Goal: Information Seeking & Learning: Find specific fact

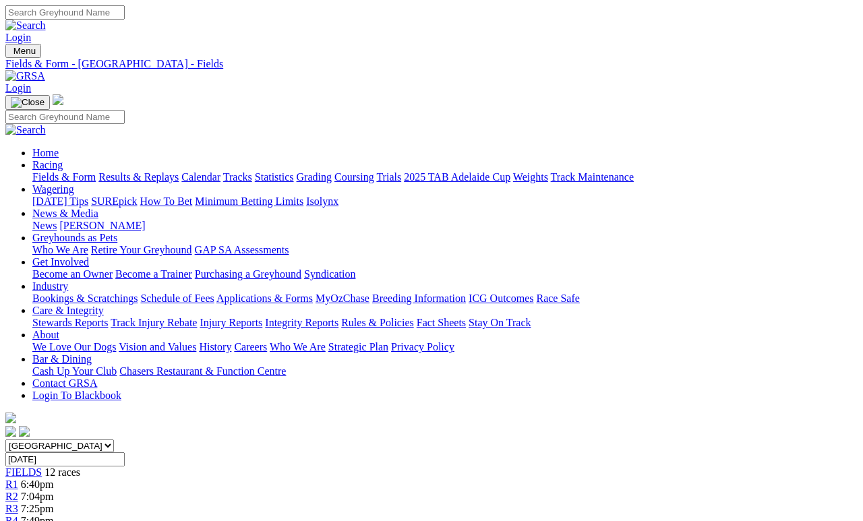
click at [162, 171] on link "Results & Replays" at bounding box center [138, 176] width 80 height 11
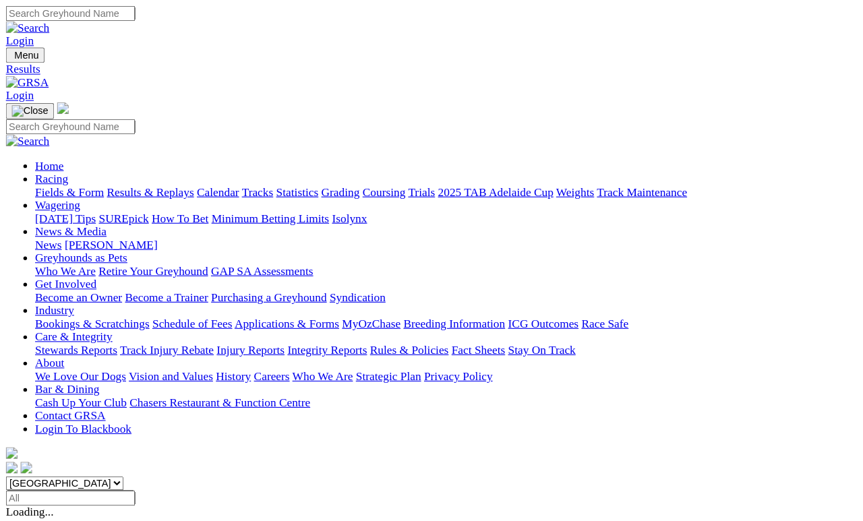
scroll to position [6, 0]
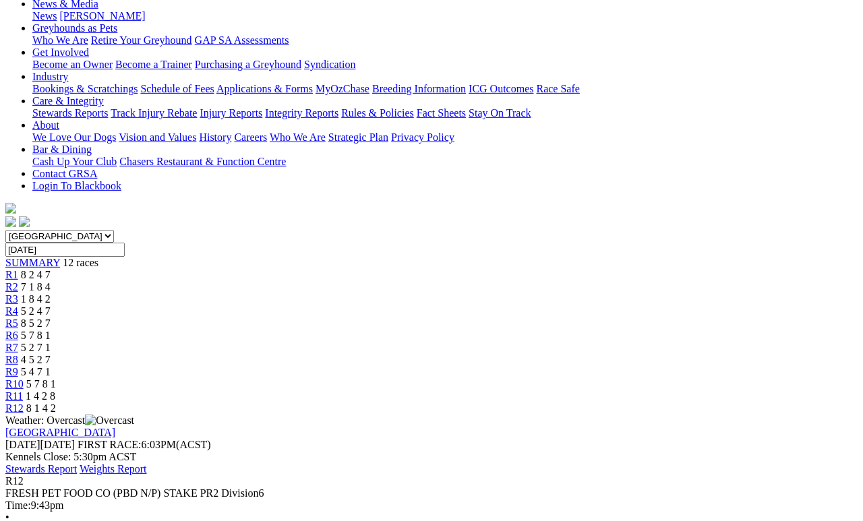
scroll to position [210, 0]
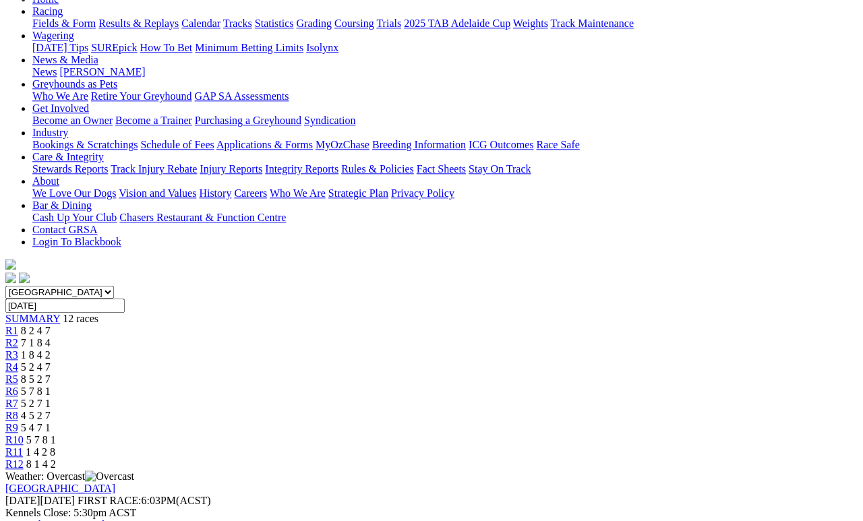
scroll to position [153, 0]
click at [23, 447] on span "R11" at bounding box center [14, 452] width 18 height 11
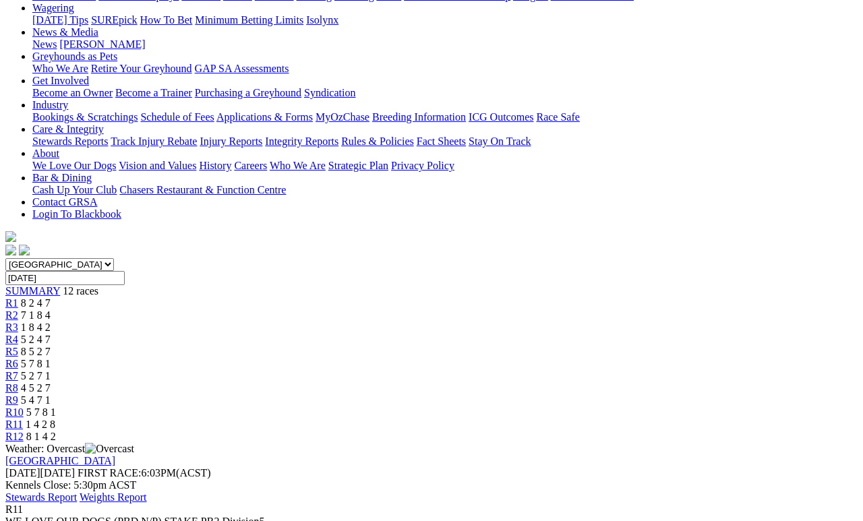
scroll to position [185, 0]
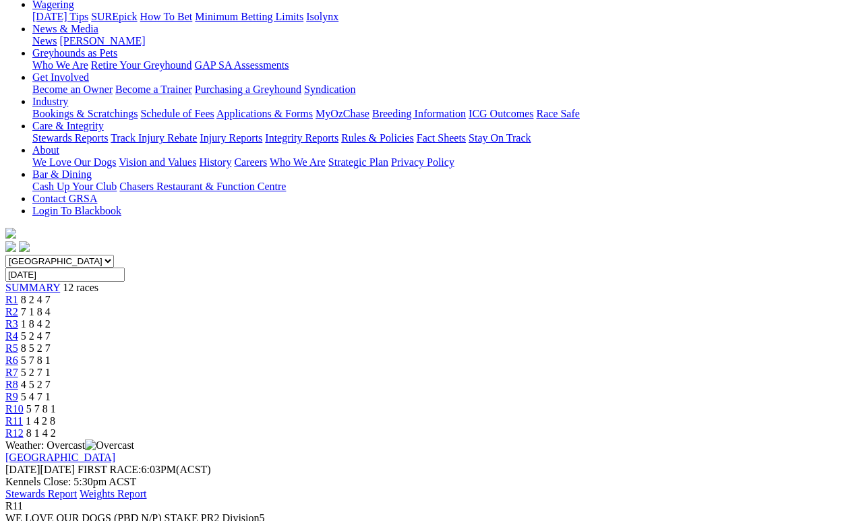
click at [56, 403] on span "5 7 8 1" at bounding box center [41, 408] width 30 height 11
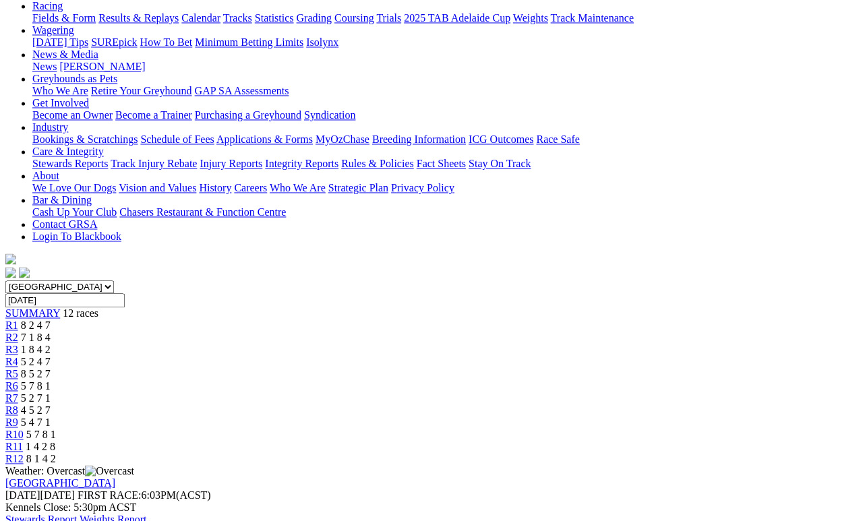
scroll to position [158, 0]
click at [51, 417] on span "5 4 7 1" at bounding box center [36, 422] width 30 height 11
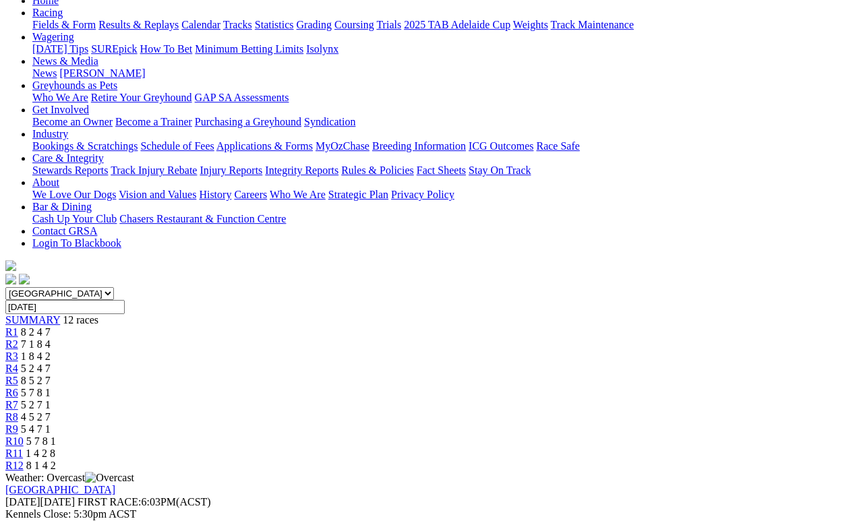
scroll to position [155, 0]
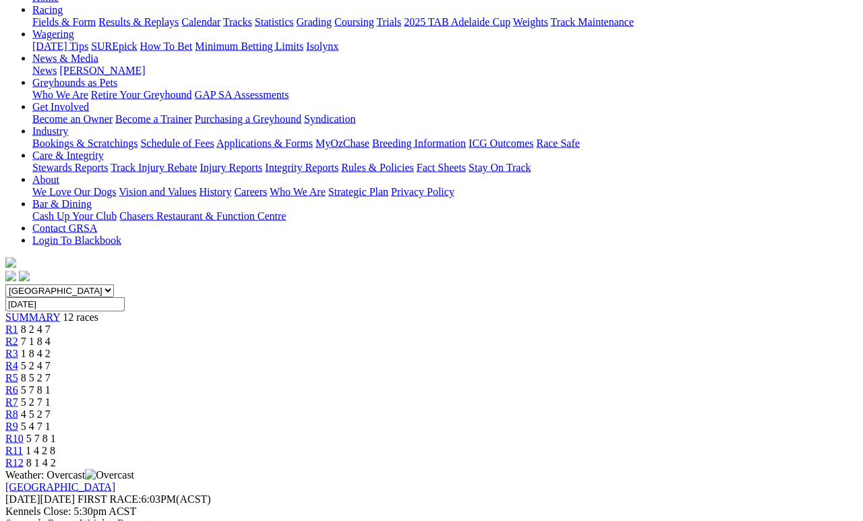
click at [51, 408] on span "4 5 2 7" at bounding box center [36, 413] width 30 height 11
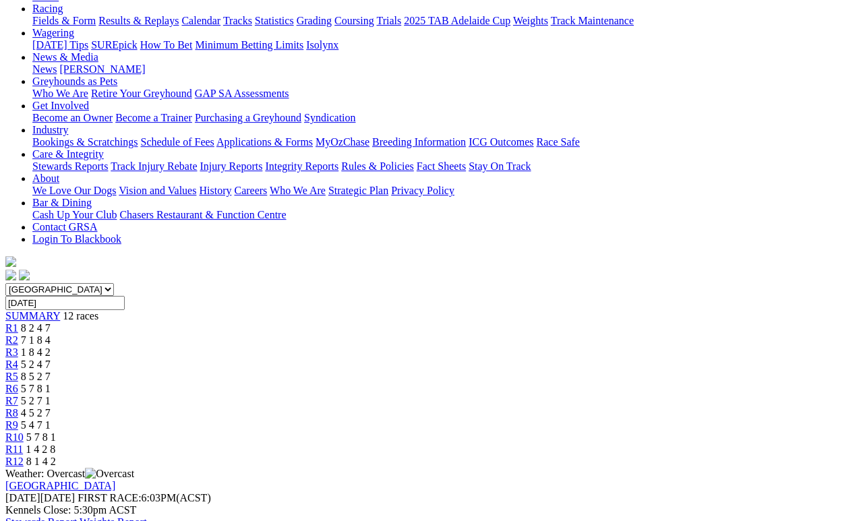
scroll to position [154, 1]
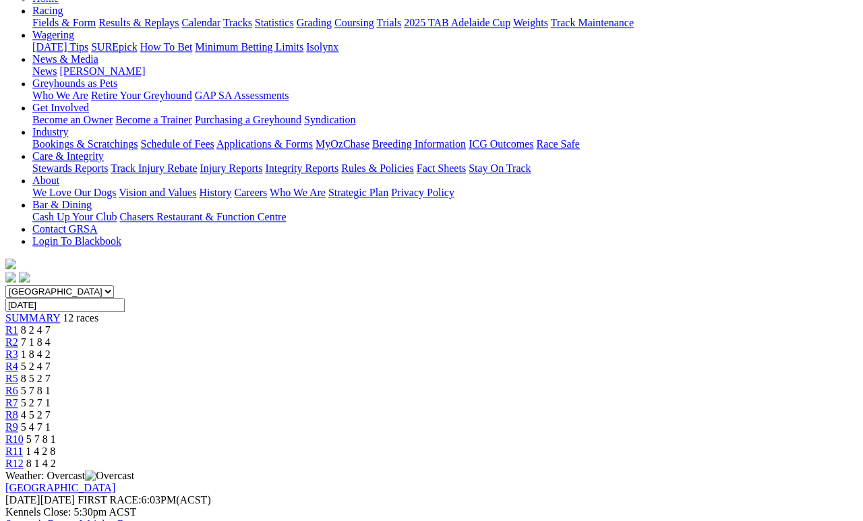
click at [51, 397] on span "5 2 7 1" at bounding box center [36, 402] width 30 height 11
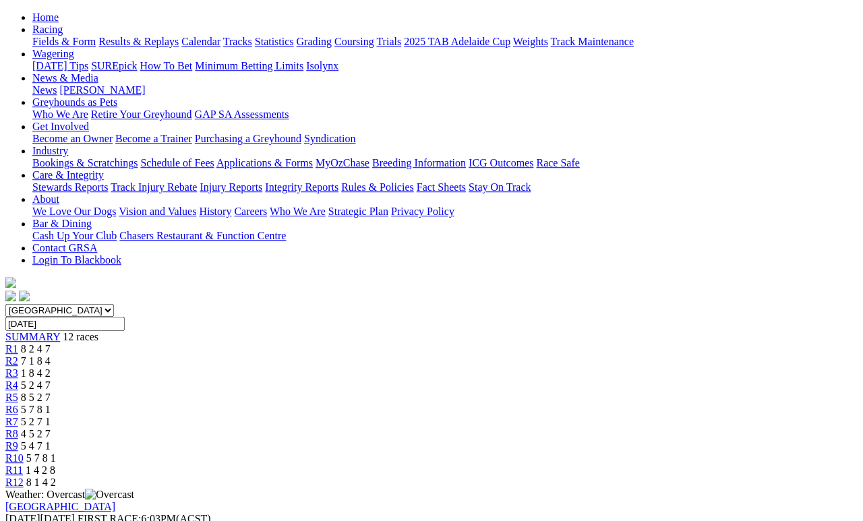
scroll to position [135, 0]
click at [18, 404] on span "R6" at bounding box center [11, 409] width 13 height 11
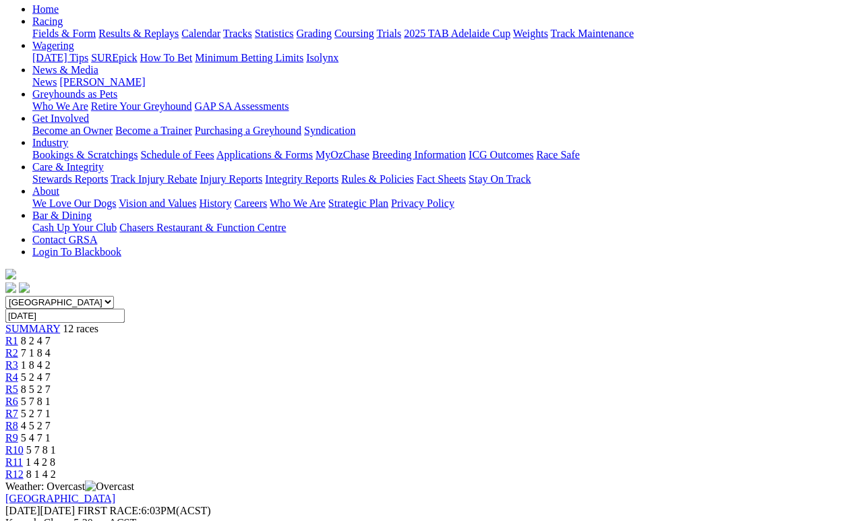
scroll to position [144, 0]
click at [18, 383] on span "R5" at bounding box center [11, 388] width 13 height 11
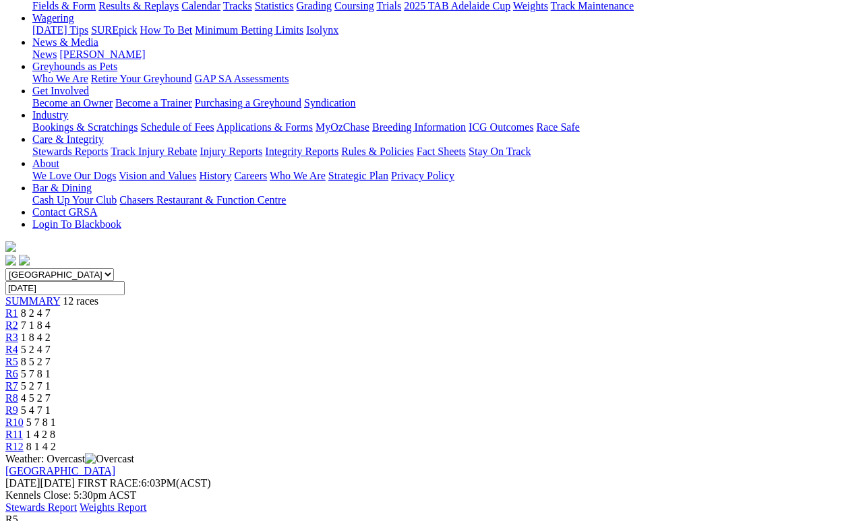
scroll to position [169, 0]
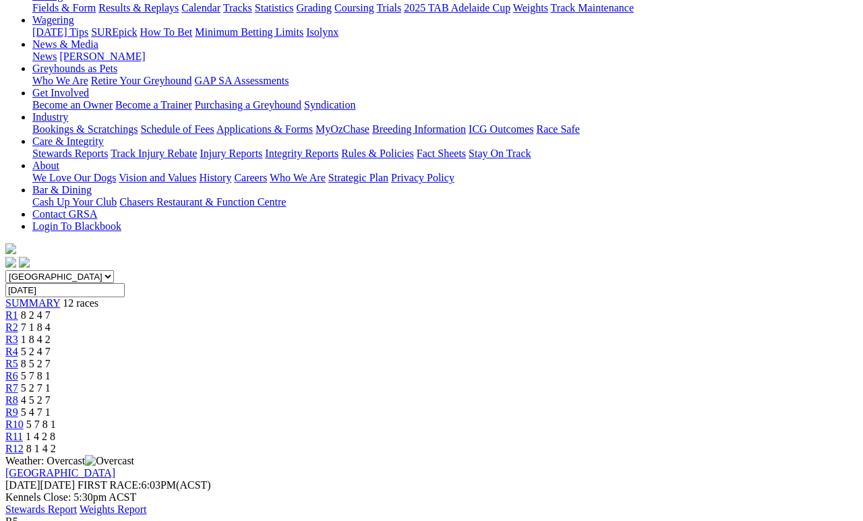
click at [18, 346] on link "R4" at bounding box center [11, 351] width 13 height 11
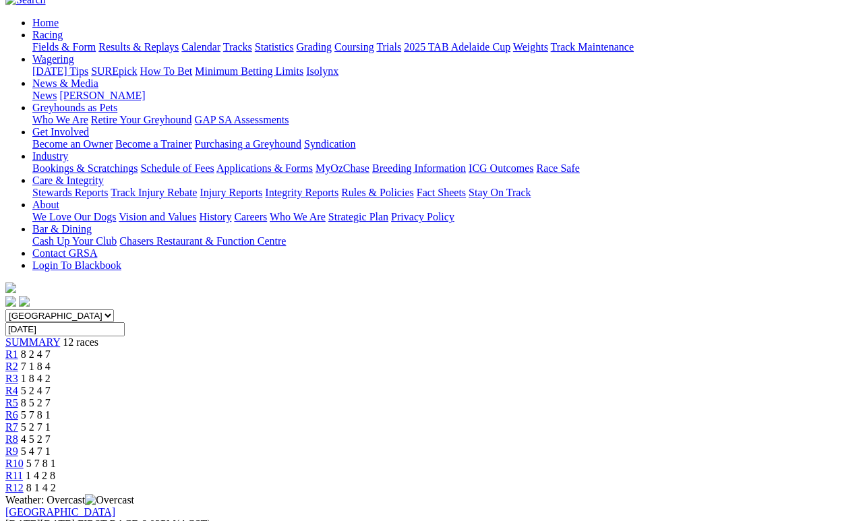
scroll to position [131, 0]
click at [51, 372] on span "1 8 4 2" at bounding box center [36, 377] width 30 height 11
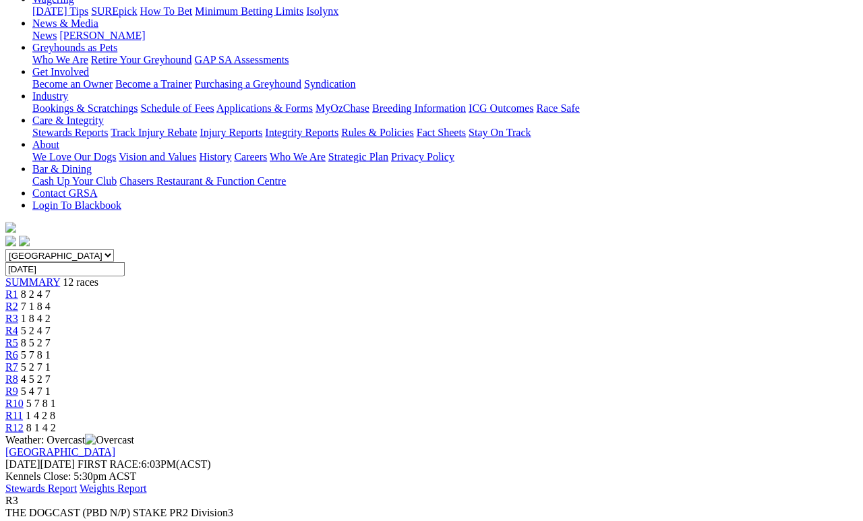
scroll to position [186, 0]
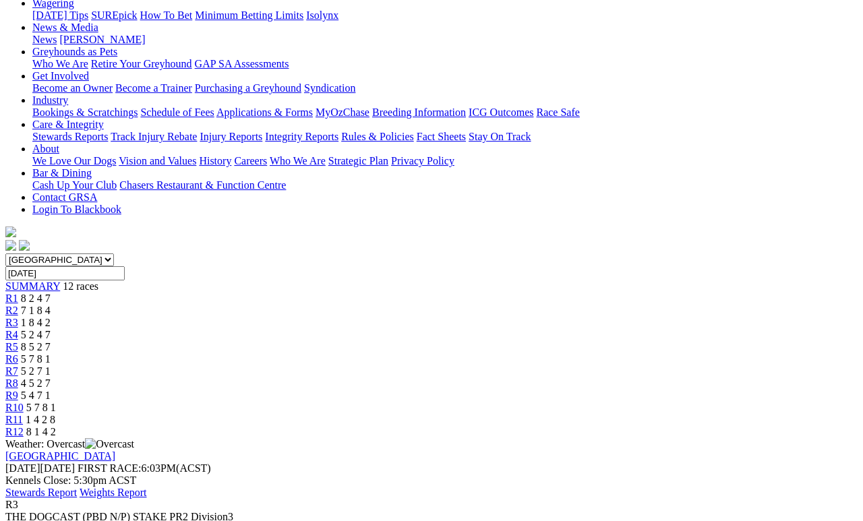
click at [51, 305] on span "7 1 8 4" at bounding box center [36, 310] width 30 height 11
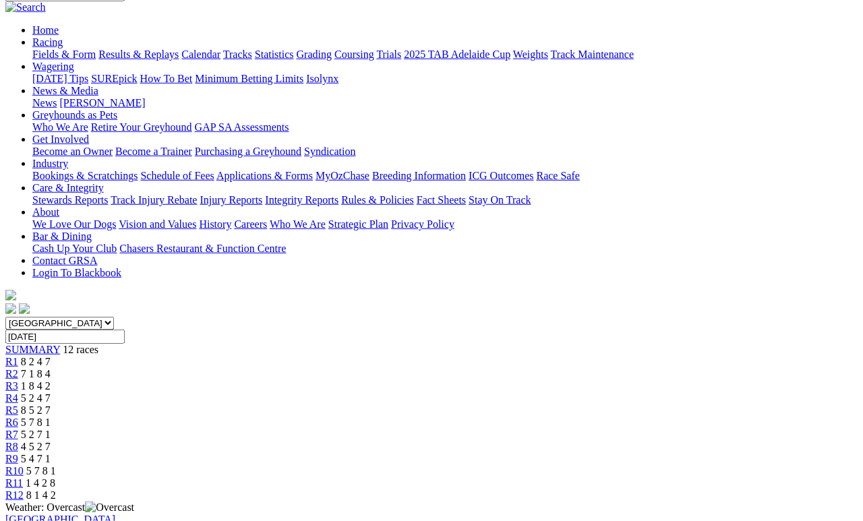
scroll to position [125, 0]
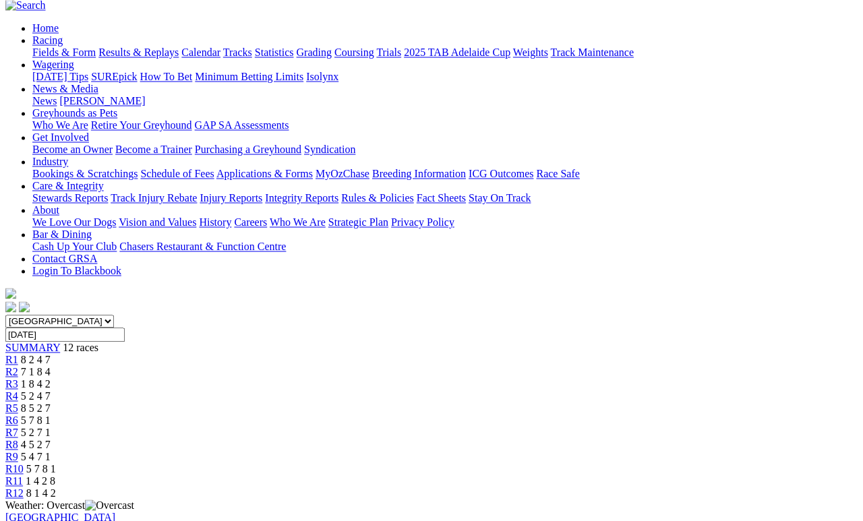
click at [51, 354] on span "8 2 4 7" at bounding box center [36, 359] width 30 height 11
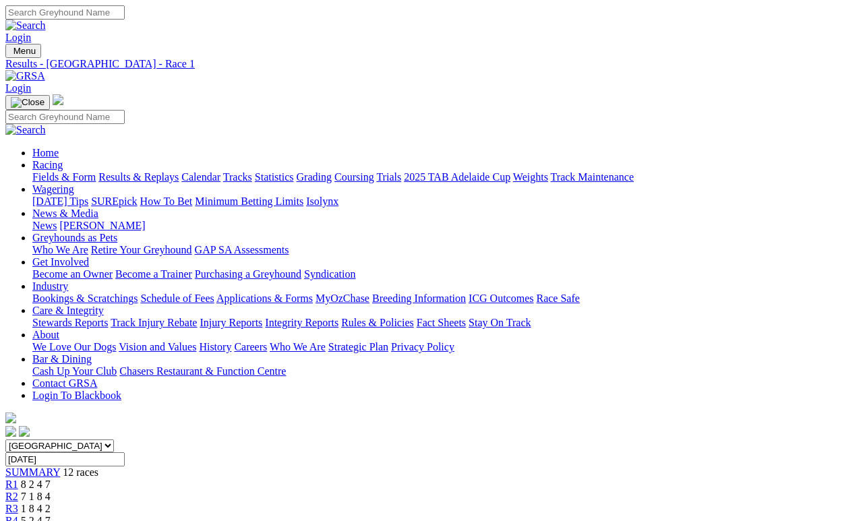
click at [176, 171] on link "Results & Replays" at bounding box center [138, 176] width 80 height 11
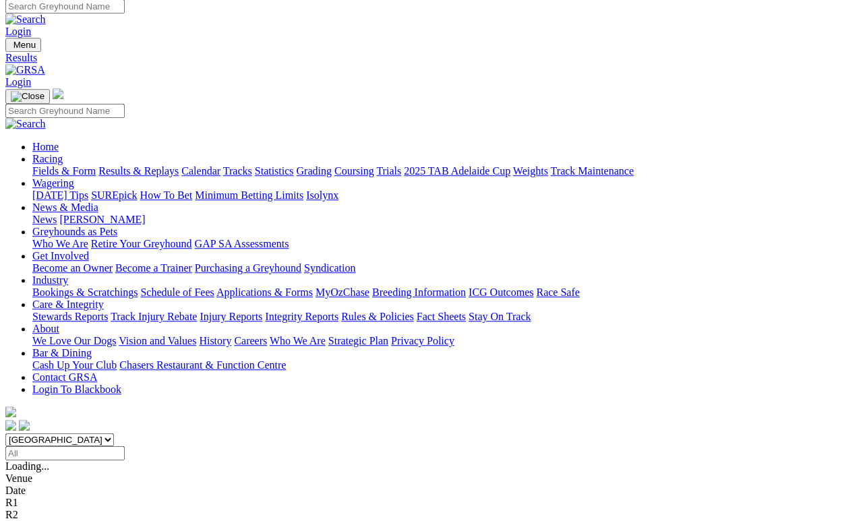
scroll to position [6, 0]
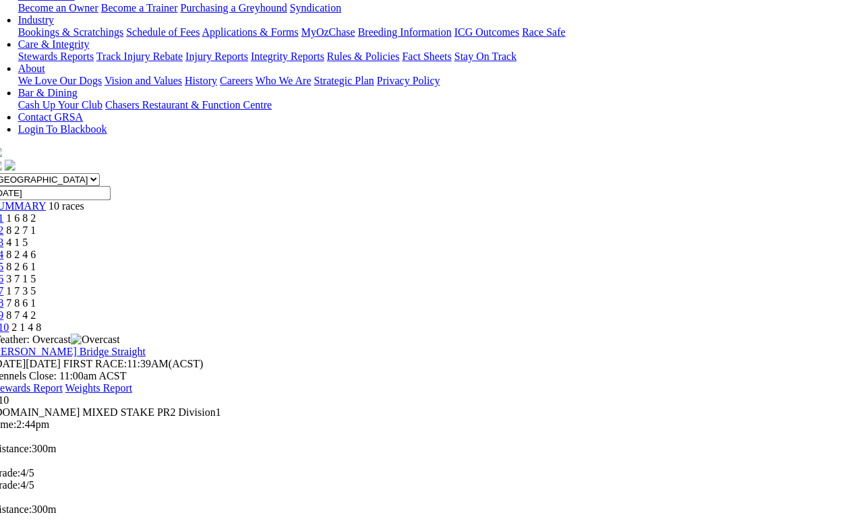
scroll to position [266, 16]
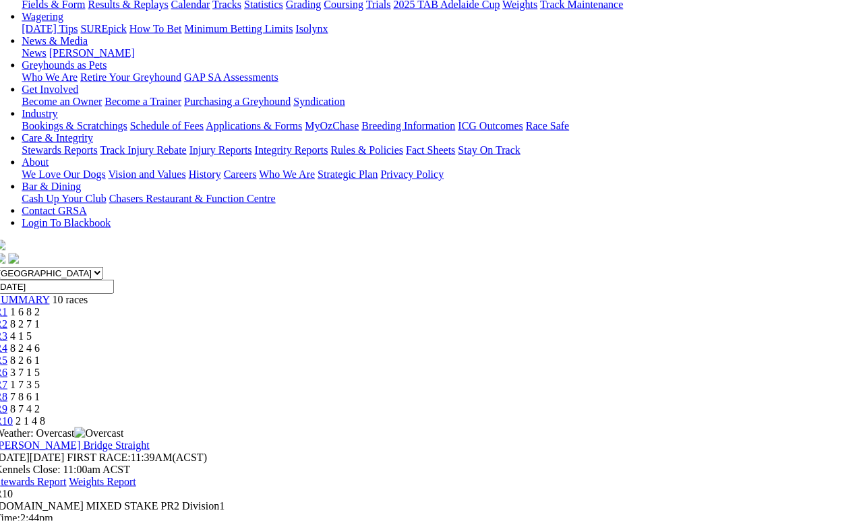
scroll to position [173, 11]
click at [40, 403] on span "8 7 4 2" at bounding box center [25, 408] width 30 height 11
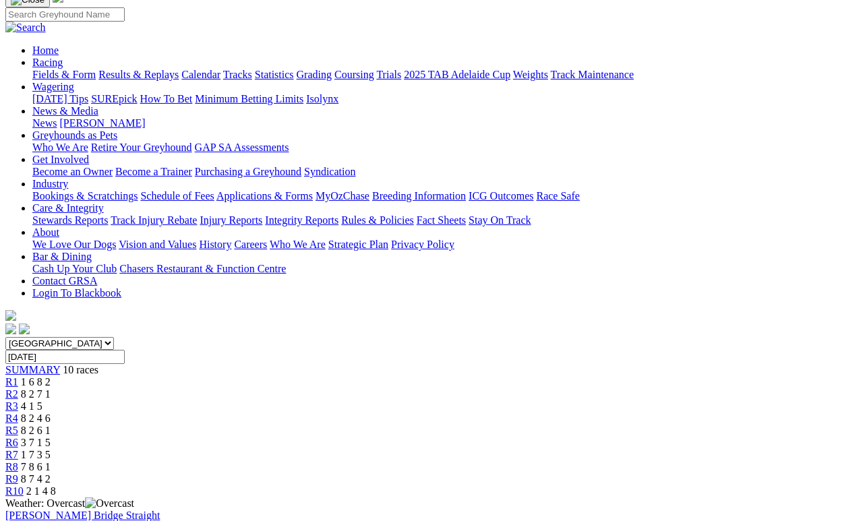
scroll to position [103, 0]
click at [18, 472] on link "R9" at bounding box center [11, 477] width 13 height 11
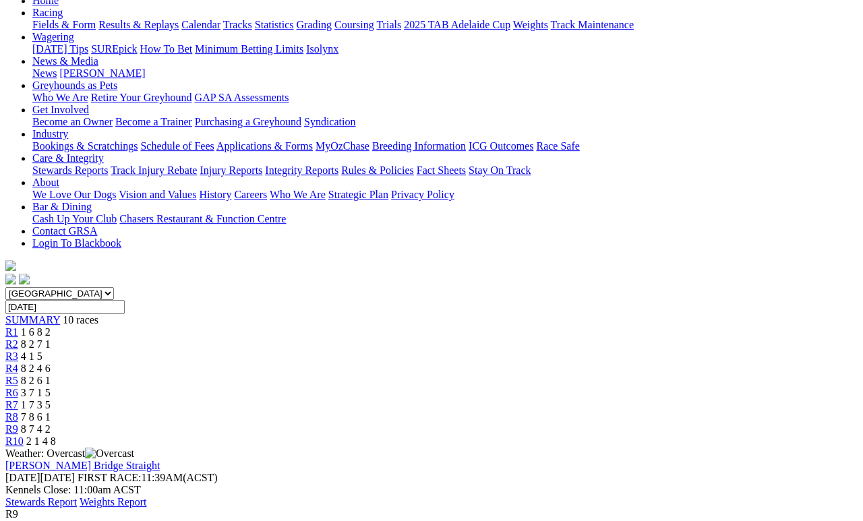
scroll to position [153, 0]
click at [51, 410] on span "7 8 6 1" at bounding box center [36, 415] width 30 height 11
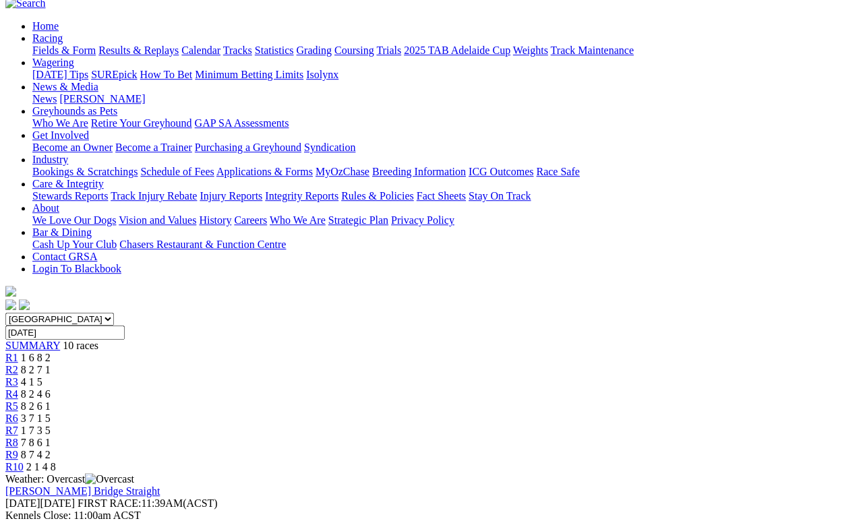
scroll to position [129, 0]
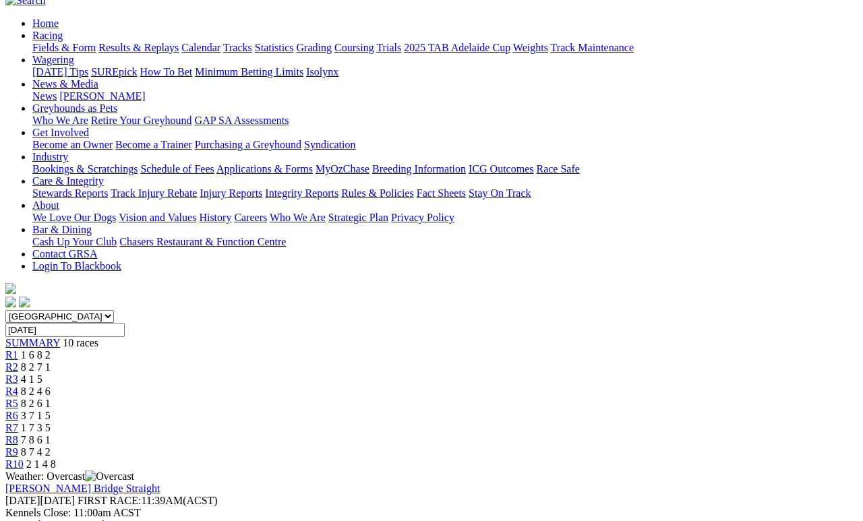
click at [18, 422] on link "R7" at bounding box center [11, 427] width 13 height 11
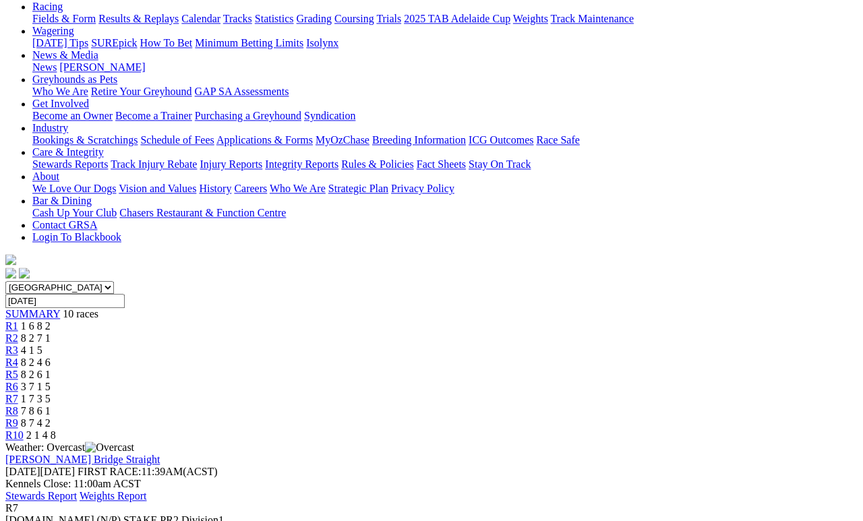
scroll to position [146, 0]
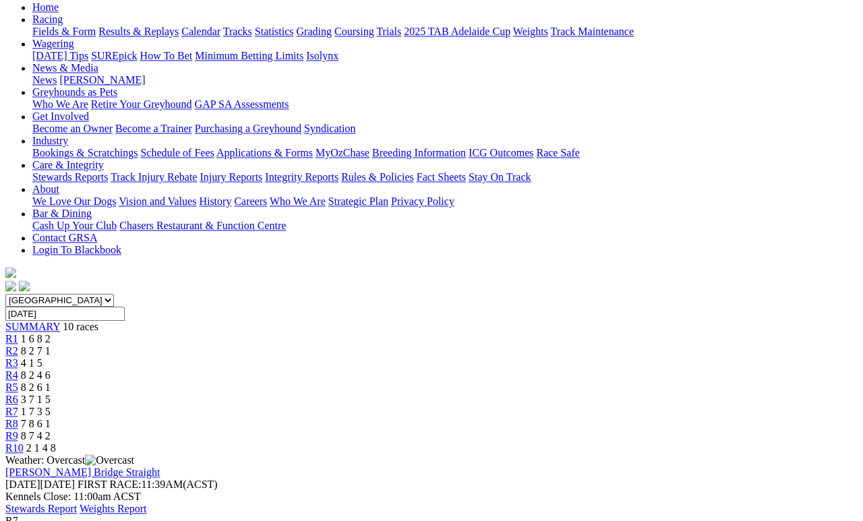
click at [18, 394] on link "R6" at bounding box center [11, 399] width 13 height 11
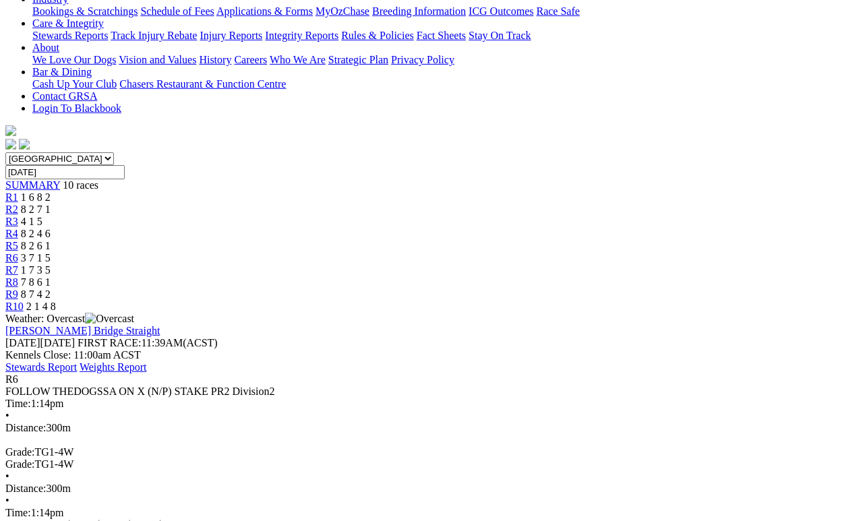
scroll to position [288, 0]
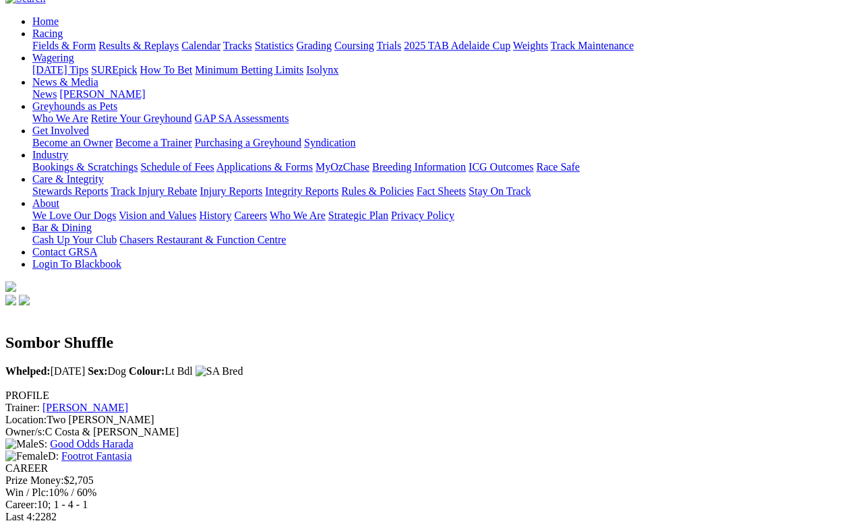
scroll to position [124, 0]
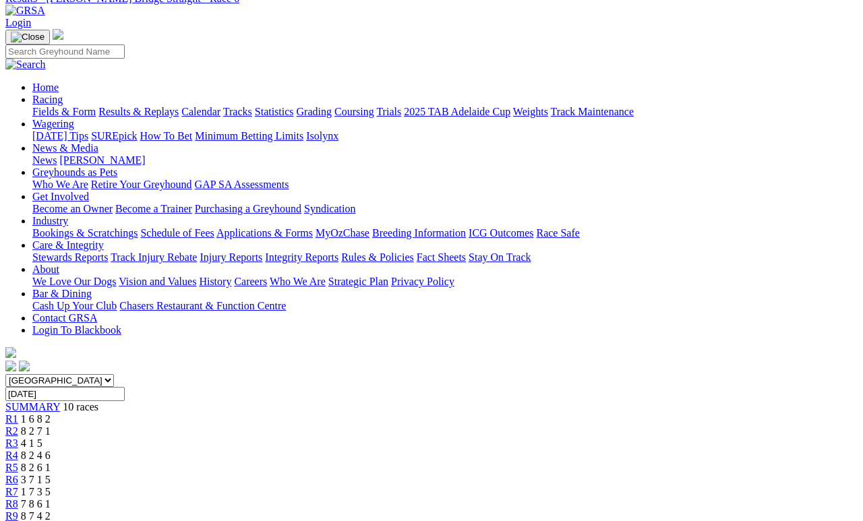
scroll to position [64, 0]
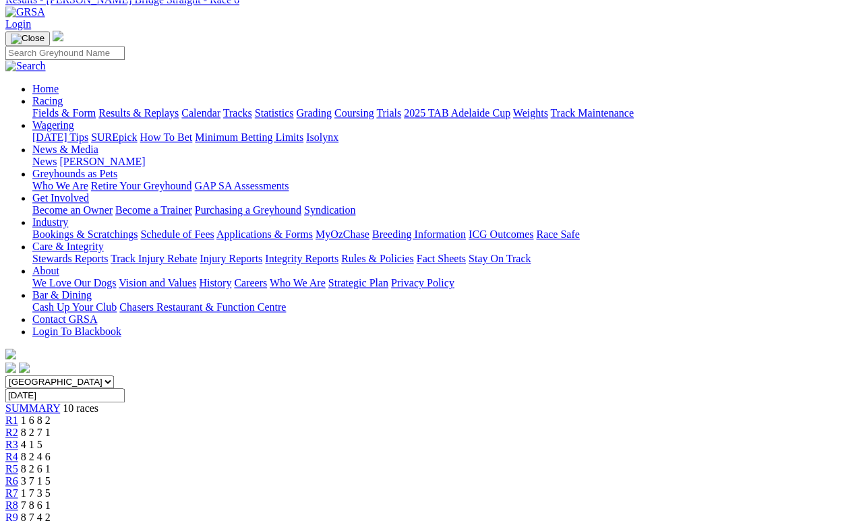
click at [18, 463] on link "R5" at bounding box center [11, 468] width 13 height 11
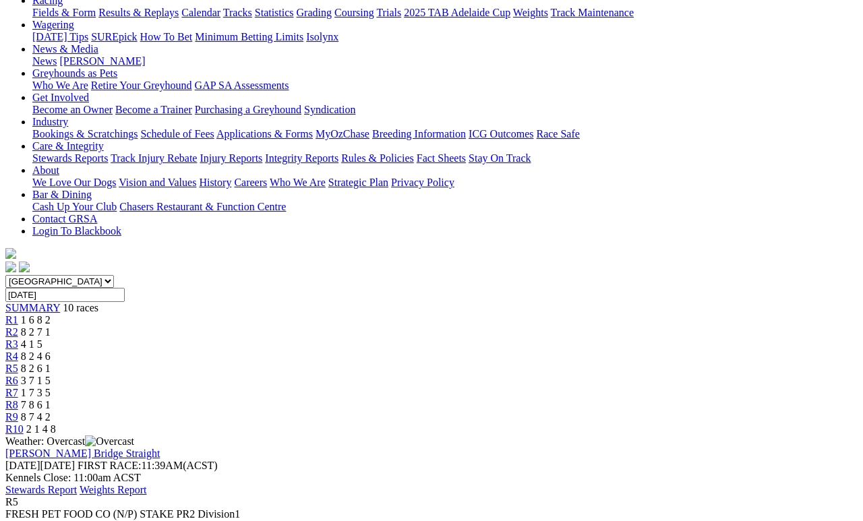
scroll to position [88, 0]
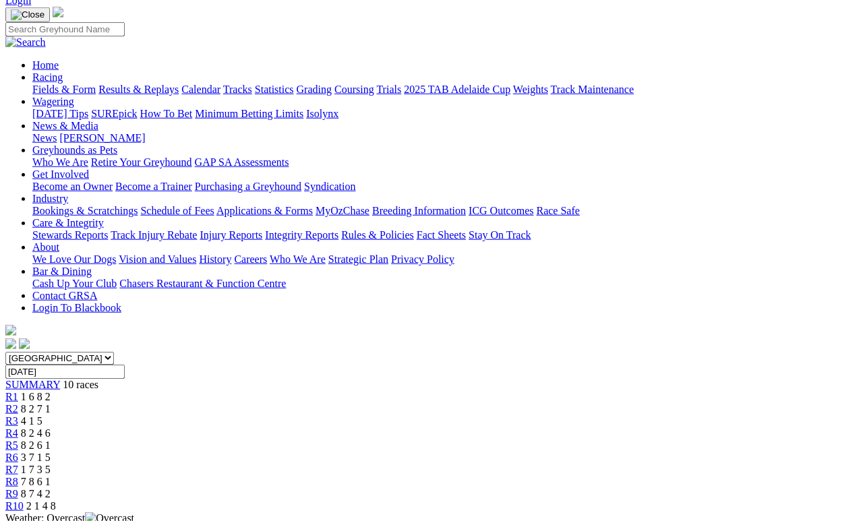
click at [18, 427] on span "R4" at bounding box center [11, 432] width 13 height 11
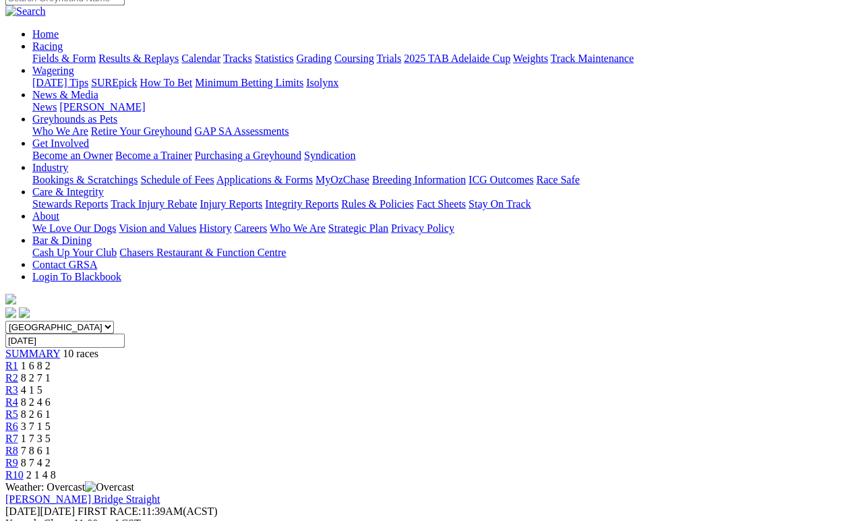
scroll to position [116, 0]
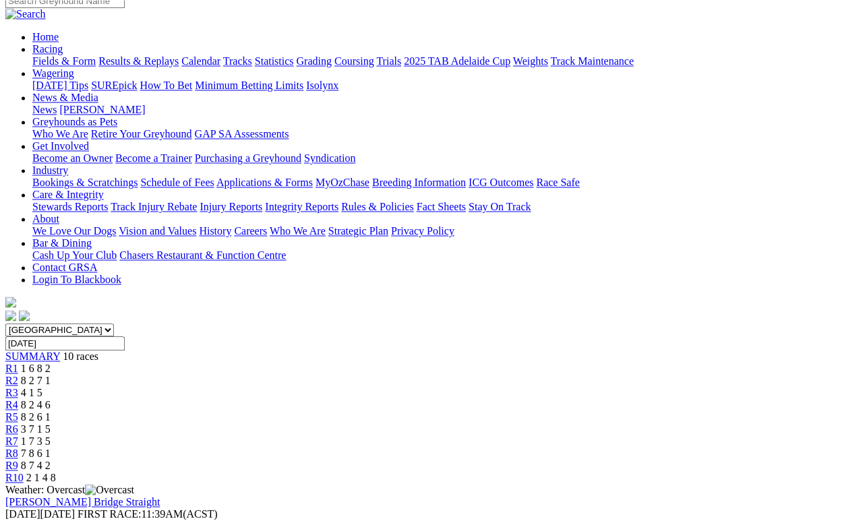
click at [42, 387] on span "4 1 5" at bounding box center [32, 392] width 22 height 11
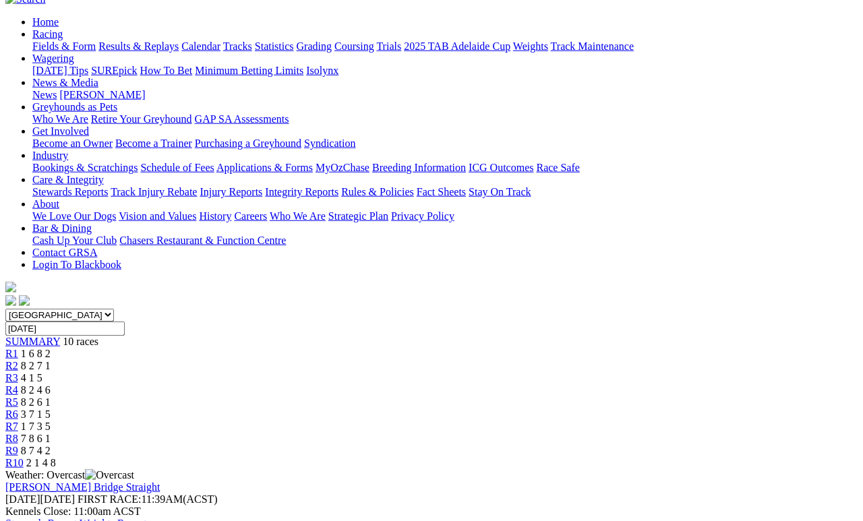
scroll to position [131, 0]
click at [18, 359] on link "R2" at bounding box center [11, 364] width 13 height 11
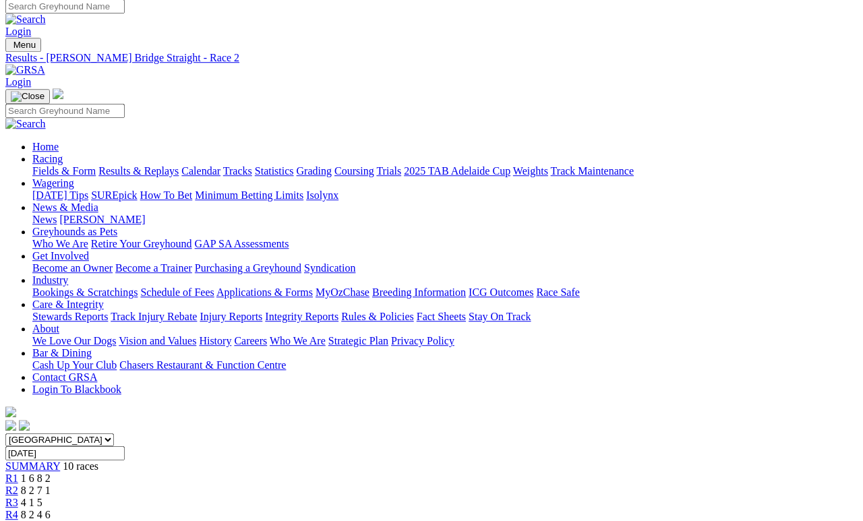
scroll to position [5, 0]
